Goal: Information Seeking & Learning: Check status

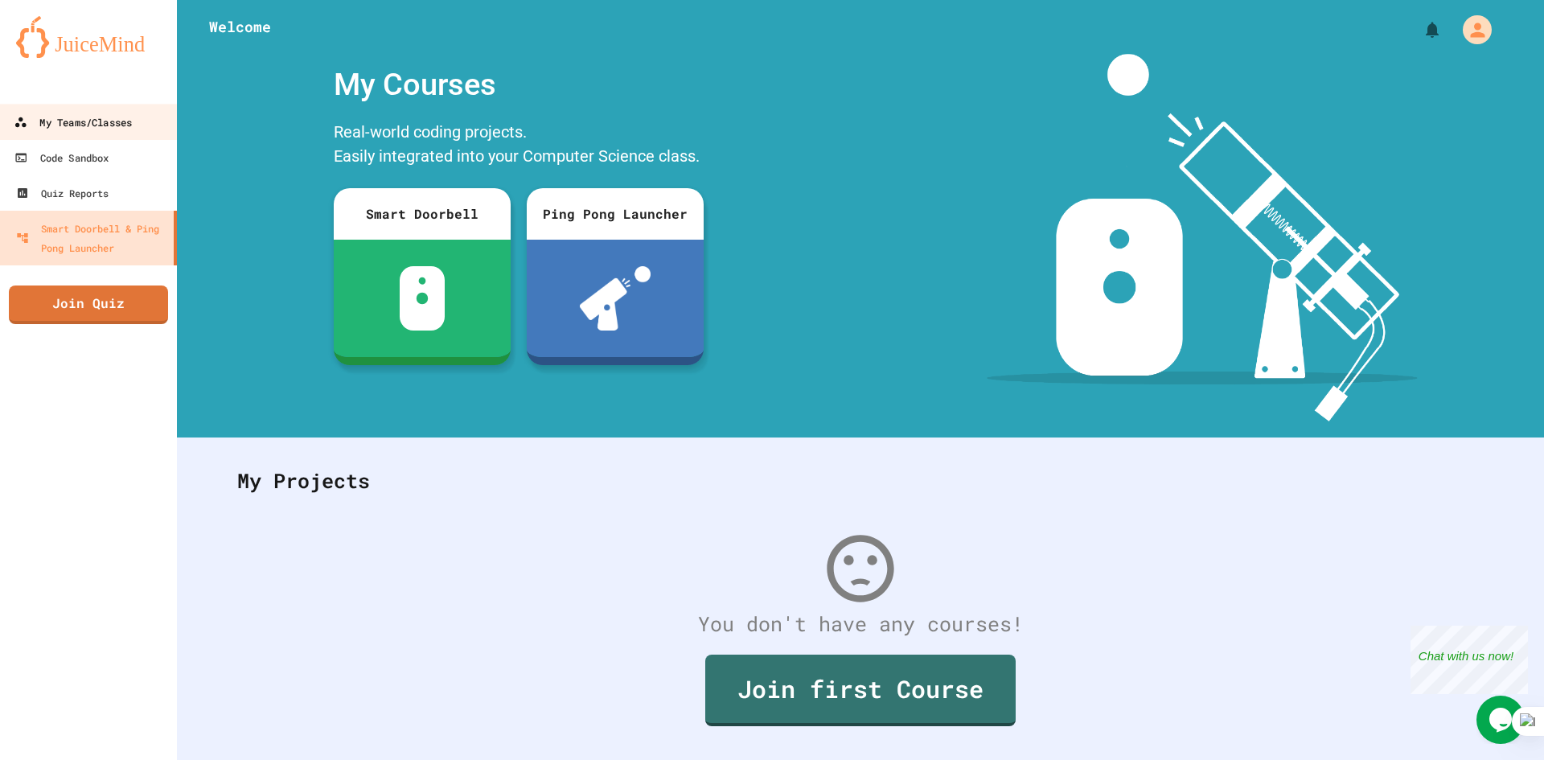
click at [79, 129] on div "My Teams/Classes" at bounding box center [73, 123] width 118 height 20
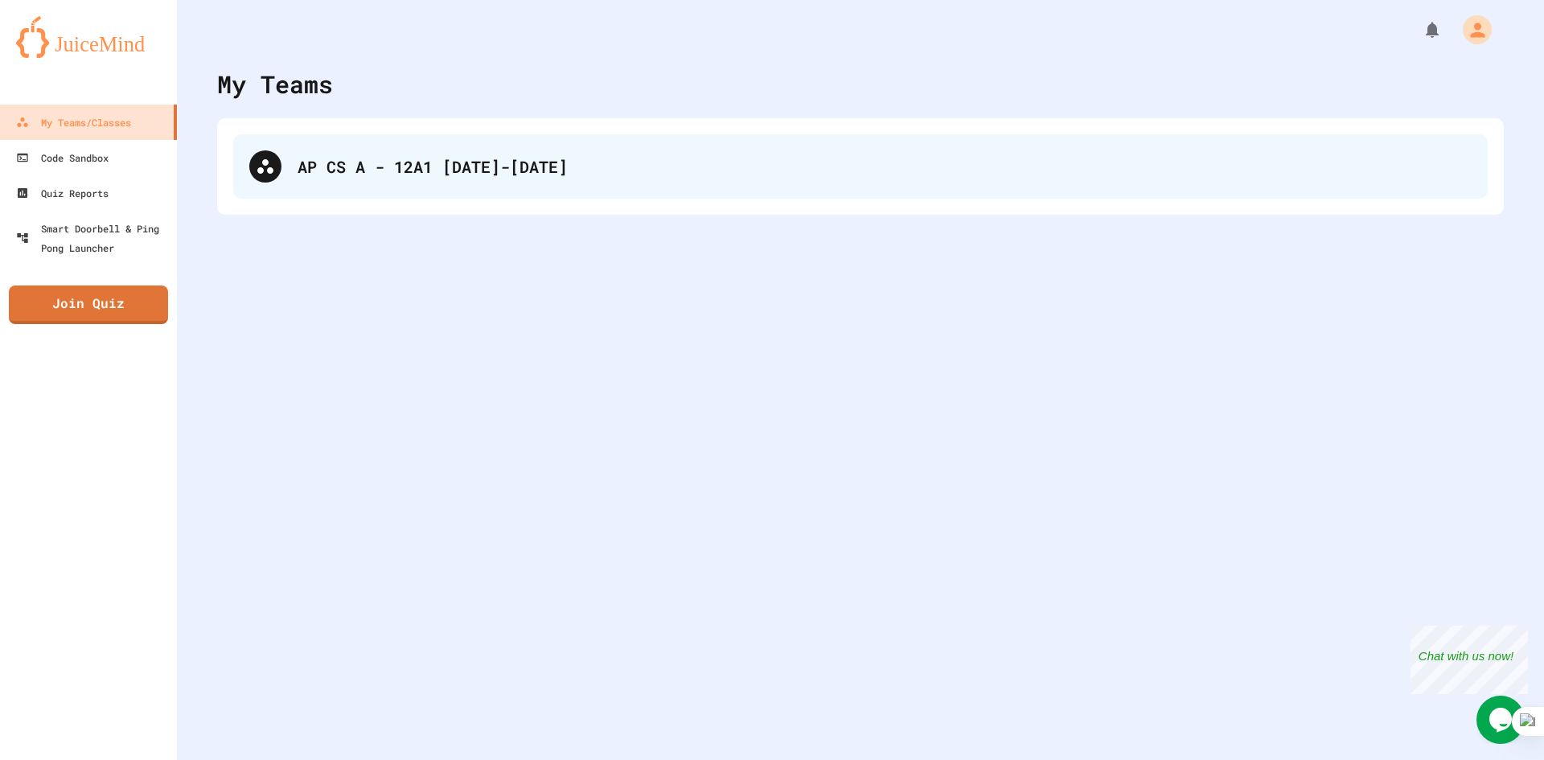
click at [455, 162] on div "AP CS A - 12A1 [DATE]-[DATE]" at bounding box center [885, 166] width 1174 height 24
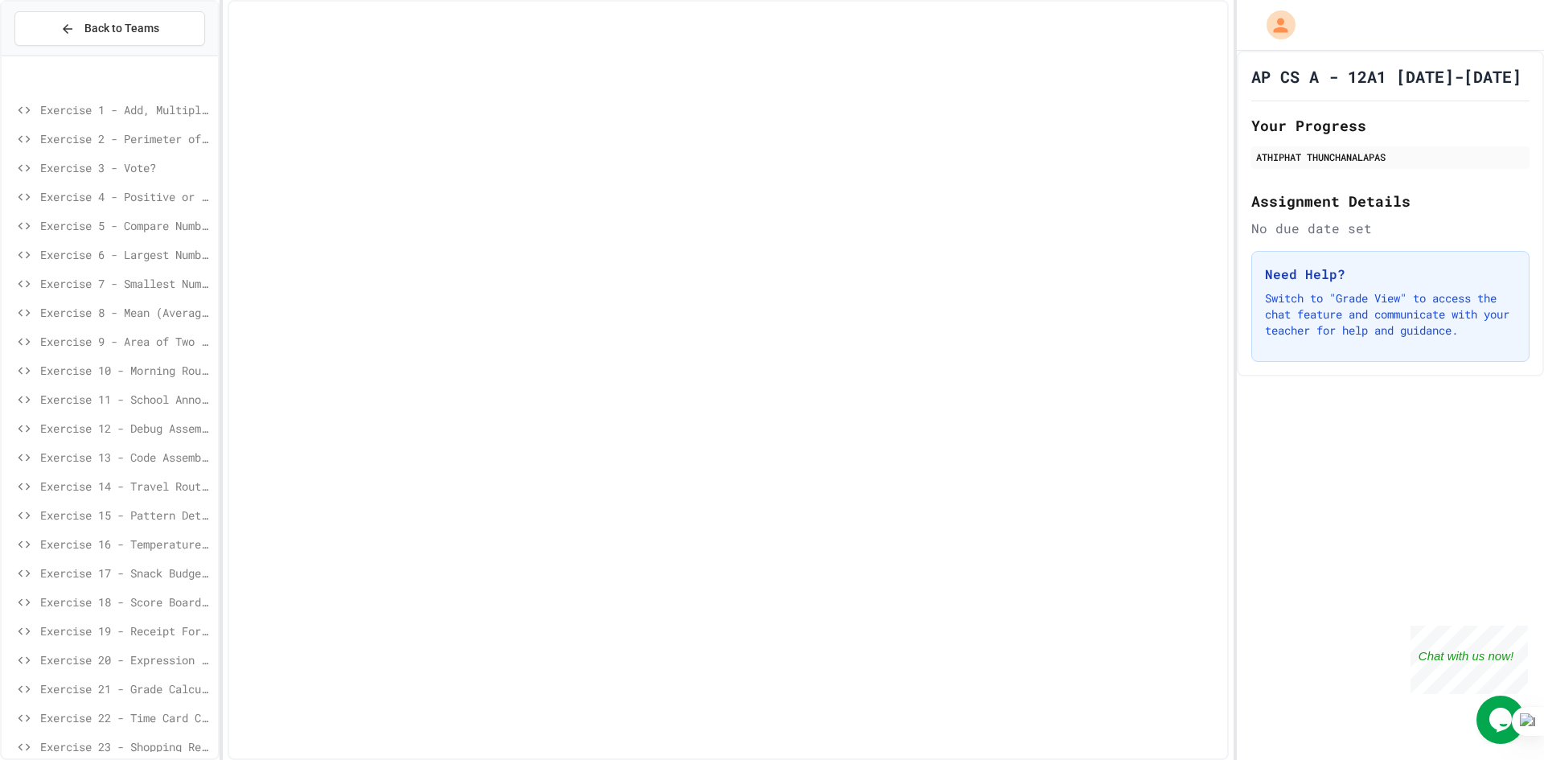
scroll to position [337, 0]
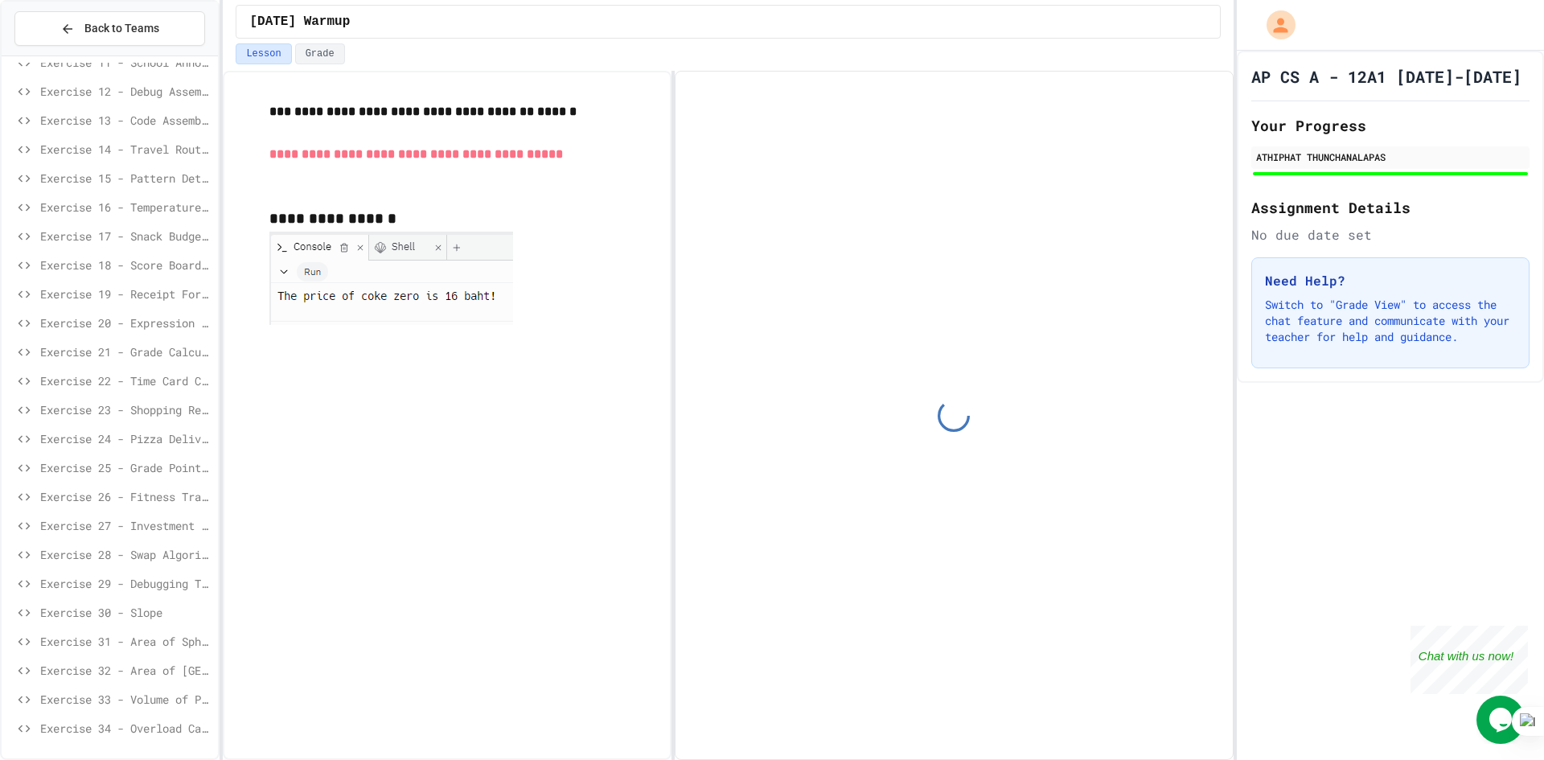
click at [158, 729] on span "Exercise 34 - Overload Calculate Average" at bounding box center [125, 728] width 171 height 17
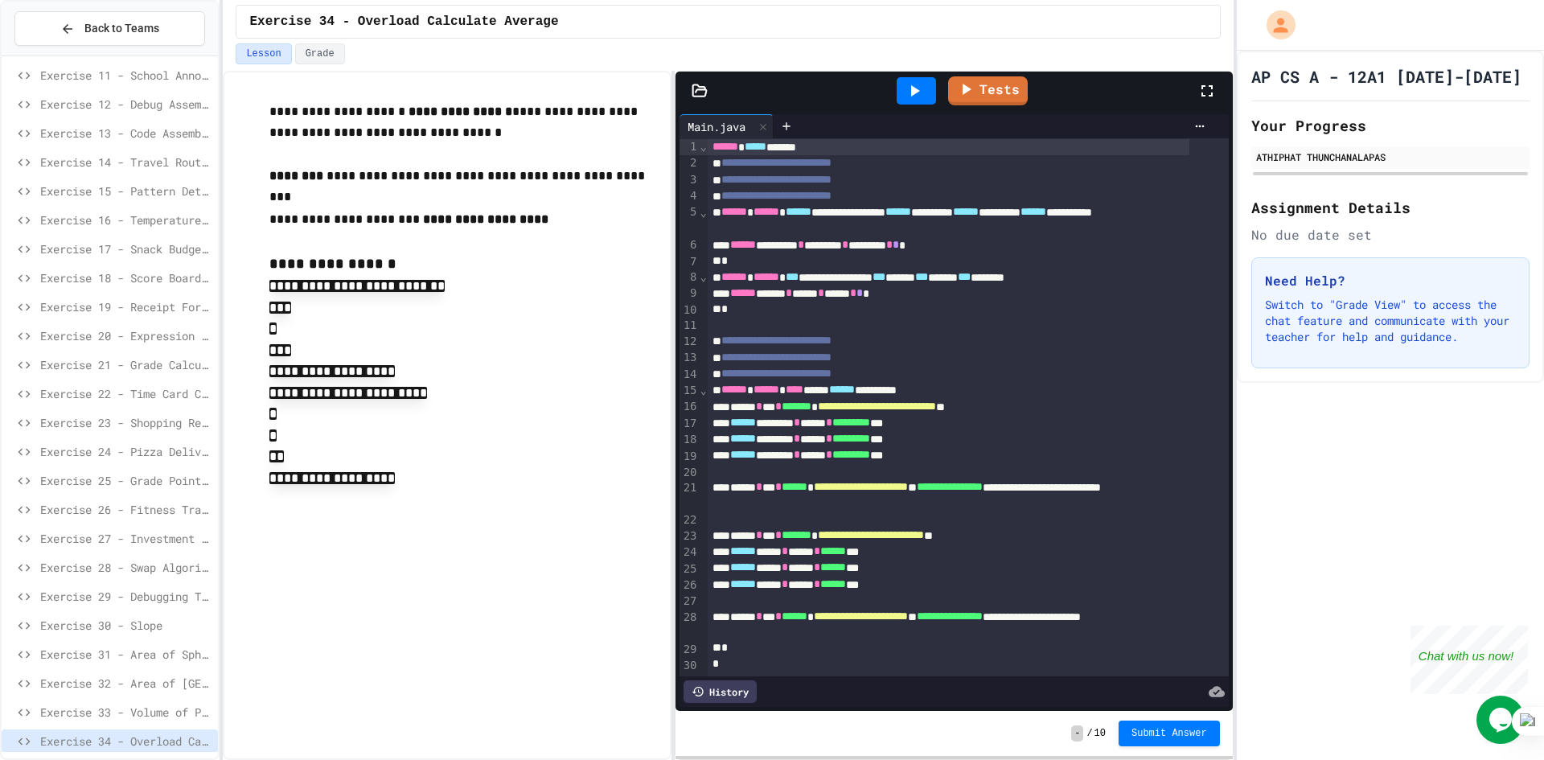
scroll to position [30, 0]
click at [649, 745] on div "**********" at bounding box center [447, 415] width 448 height 689
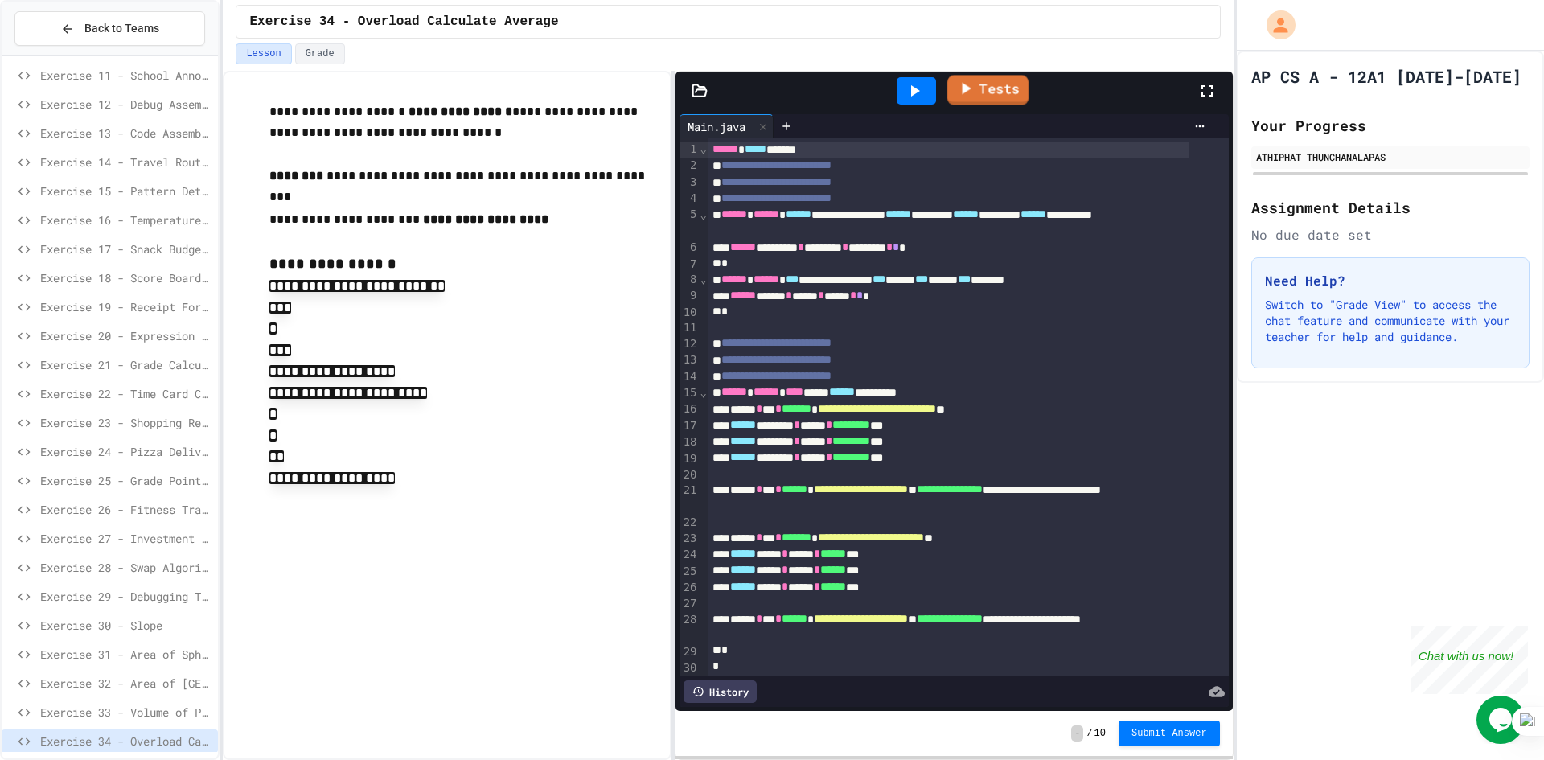
click at [984, 92] on link "Tests" at bounding box center [988, 90] width 81 height 30
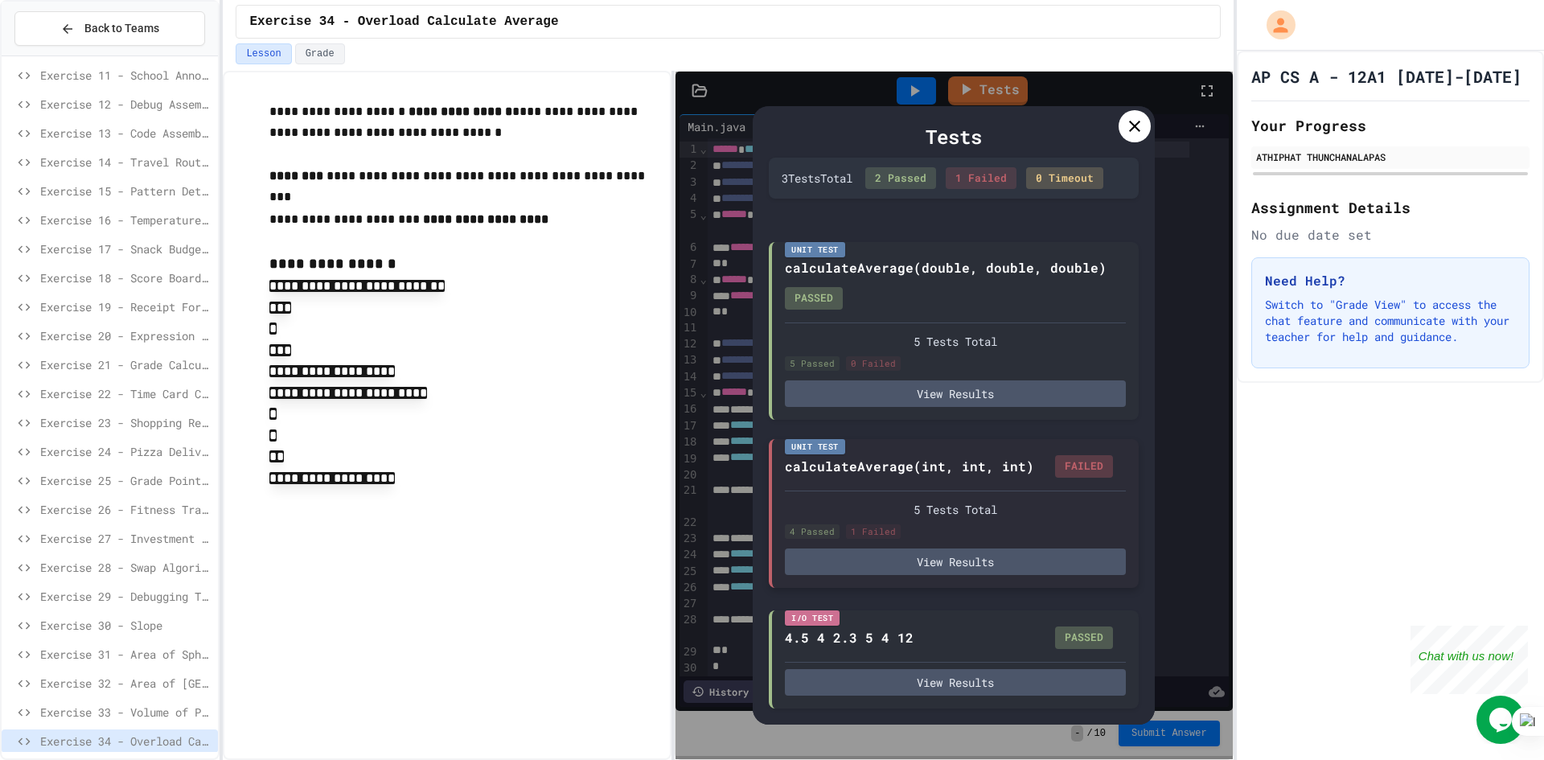
click at [943, 576] on div "Unit Test calculateAverage(int, int, int) FAILED 5 Tests Total 4 Passed 1 Faile…" at bounding box center [954, 513] width 370 height 149
click at [950, 555] on button "View Results" at bounding box center [955, 562] width 341 height 27
